Goal: Task Accomplishment & Management: Use online tool/utility

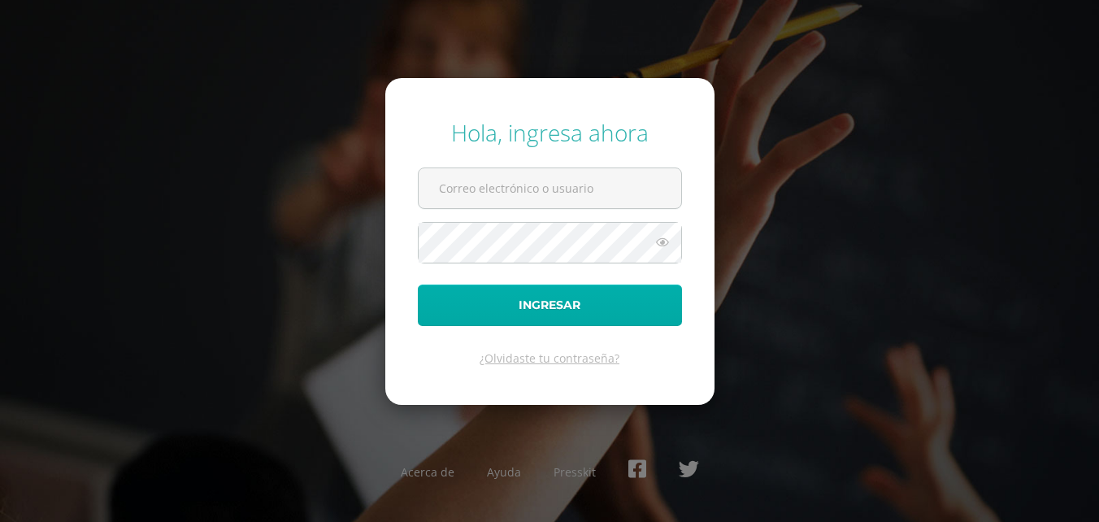
type input "2019068"
click at [612, 319] on button "Ingresar" at bounding box center [550, 305] width 264 height 41
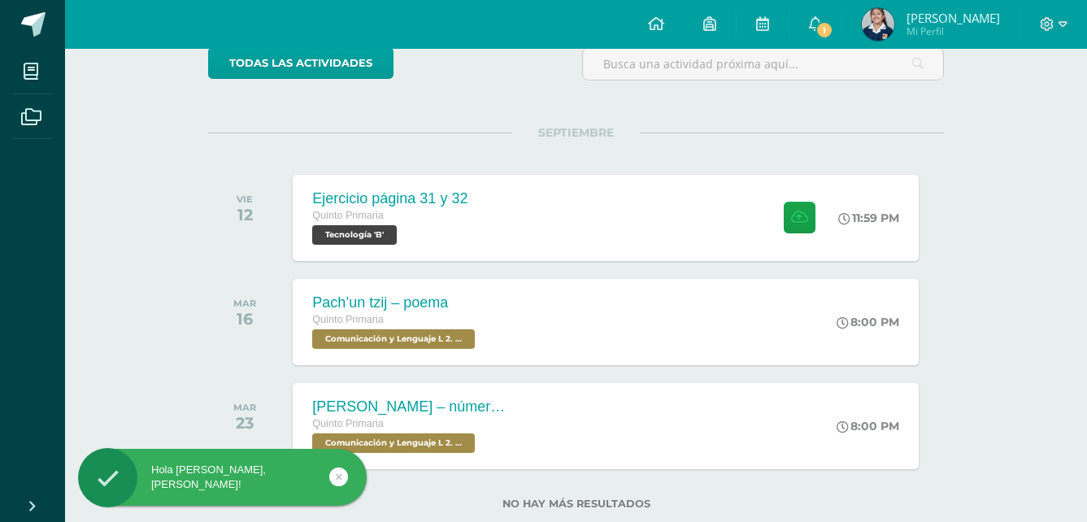
scroll to position [163, 0]
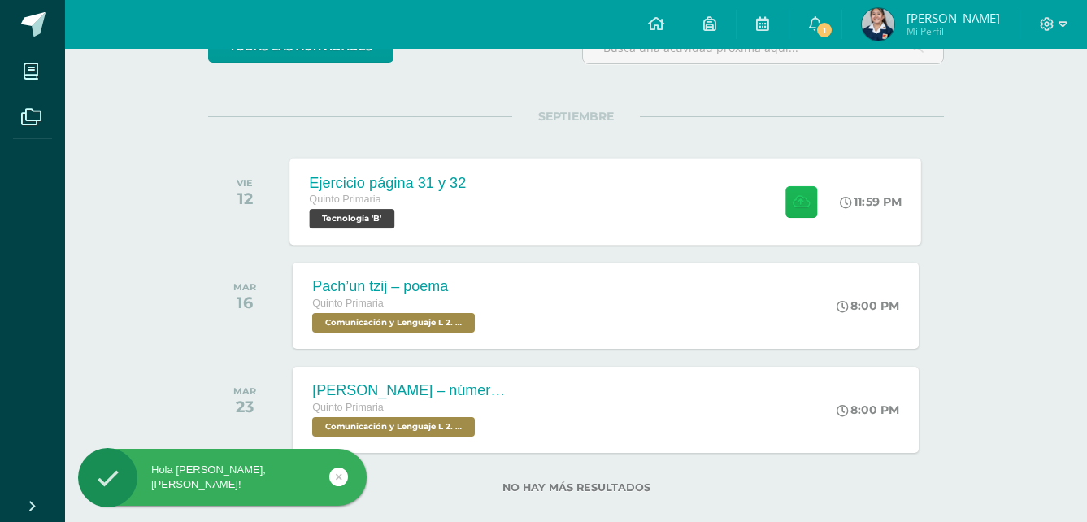
click at [805, 200] on button at bounding box center [801, 201] width 32 height 32
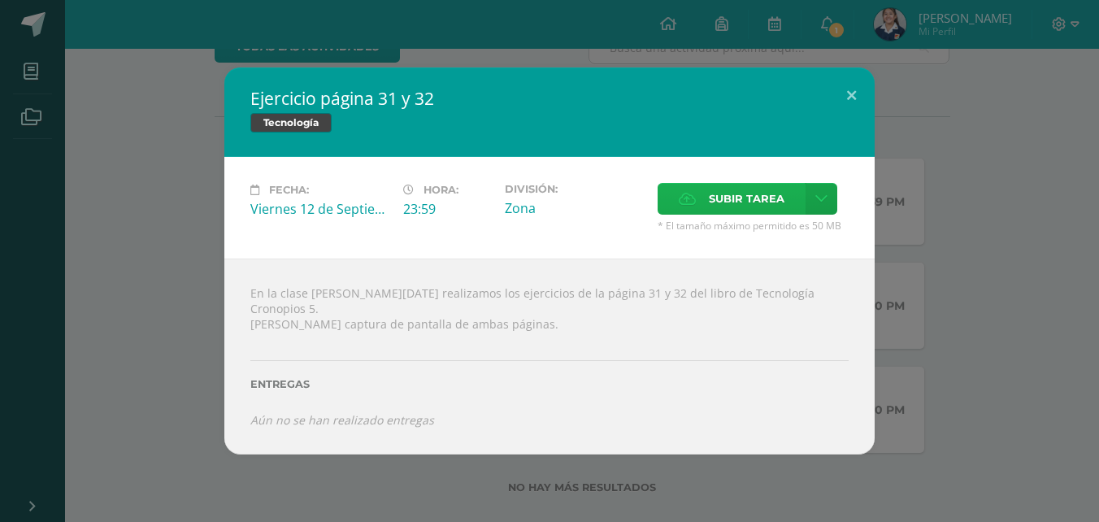
click at [757, 199] on span "Subir tarea" at bounding box center [747, 199] width 76 height 30
click at [0, 0] on input "Subir tarea" at bounding box center [0, 0] width 0 height 0
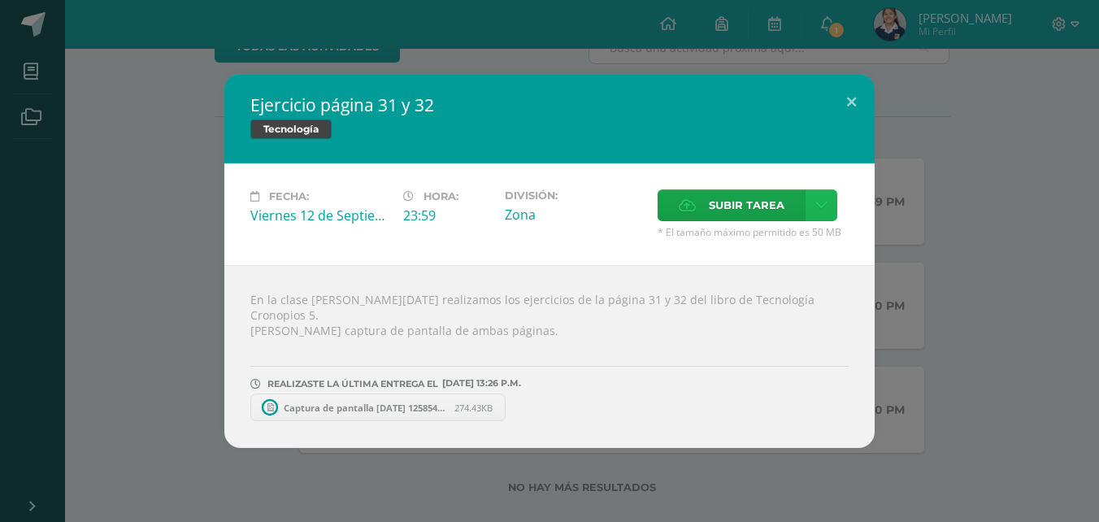
click at [816, 209] on icon at bounding box center [822, 205] width 12 height 14
click at [712, 206] on span "Subir tarea" at bounding box center [747, 205] width 76 height 30
click at [0, 0] on input "Subir tarea" at bounding box center [0, 0] width 0 height 0
click at [838, 111] on button at bounding box center [852, 101] width 46 height 55
